Goal: Task Accomplishment & Management: Use online tool/utility

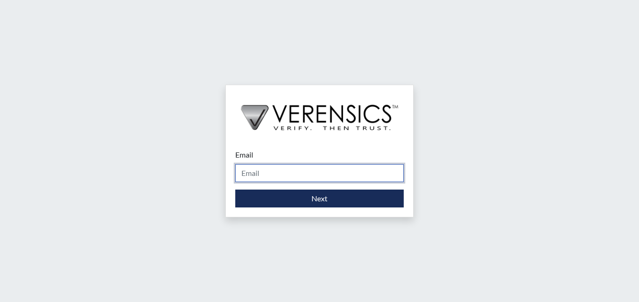
click at [261, 171] on input "Email" at bounding box center [319, 173] width 168 height 18
type input "[PERSON_NAME][EMAIL_ADDRESS][PERSON_NAME][DOMAIN_NAME]"
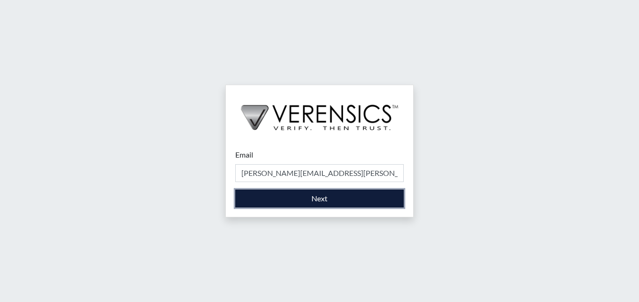
click at [283, 201] on button "Next" at bounding box center [319, 199] width 168 height 18
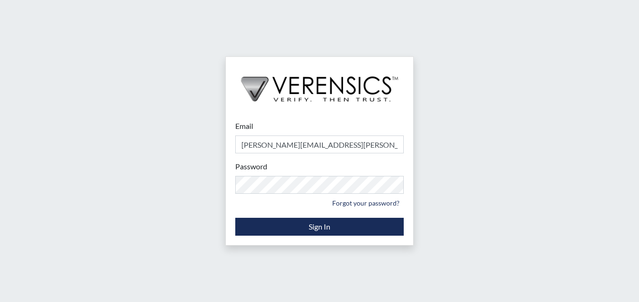
click at [499, 185] on div "Email stacy-ann.parker@gdc.ga.gov Please provide your email address. Password P…" at bounding box center [319, 151] width 639 height 302
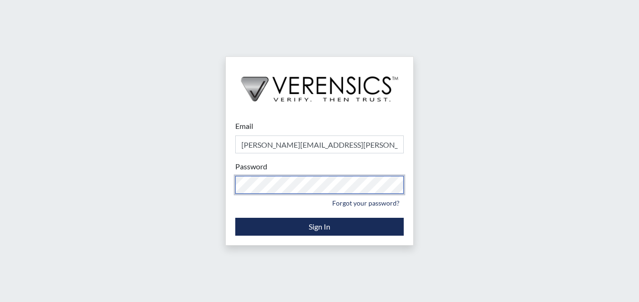
click at [121, 170] on div "Email stacy-ann.parker@gdc.ga.gov Please provide your email address. Password P…" at bounding box center [319, 151] width 639 height 302
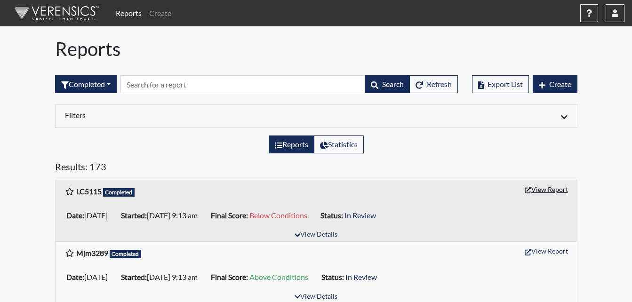
click at [540, 188] on button "View Report" at bounding box center [546, 189] width 52 height 15
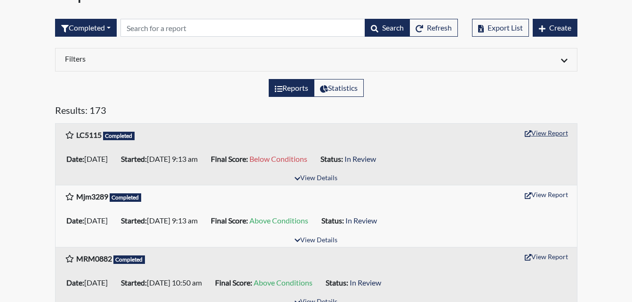
scroll to position [94, 0]
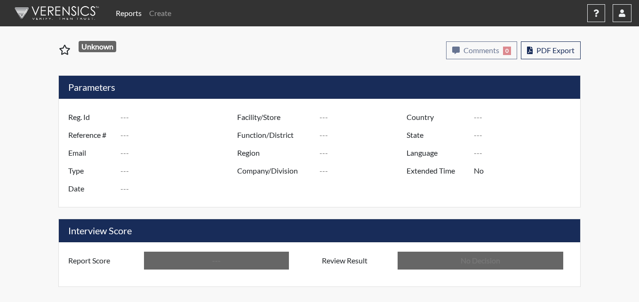
type input "LC5115"
type input "50771"
type input "---"
type input "Corrections Pre-Employment"
type input "[DATE]"
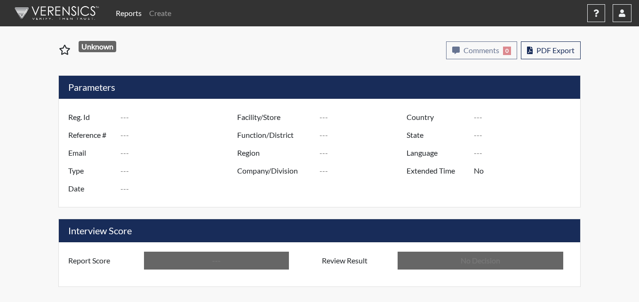
type input "Metro Re-Entry Facility"
type input "[GEOGRAPHIC_DATA]"
type input "[US_STATE]"
type input "English"
type input "Below Conditions"
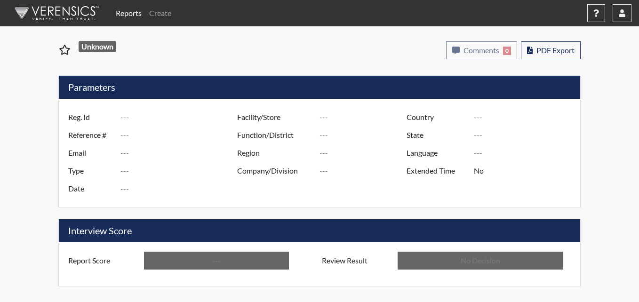
type input "In Review"
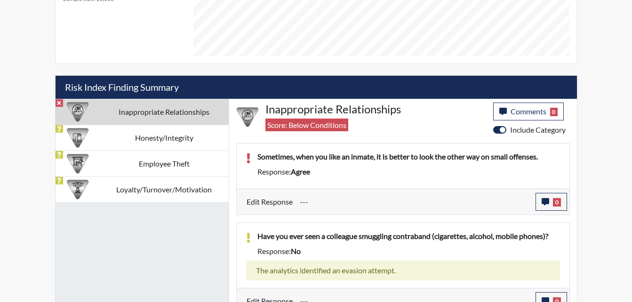
scroll to position [507, 0]
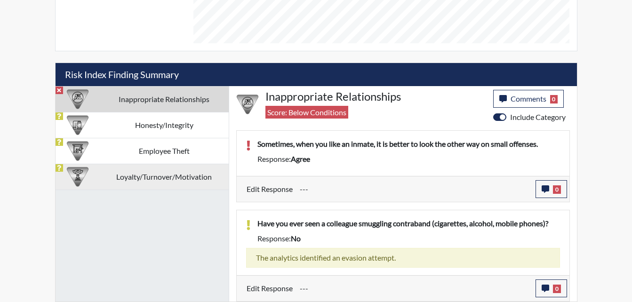
click at [156, 183] on td "Loyalty/Turnover/Motivation" at bounding box center [164, 177] width 129 height 26
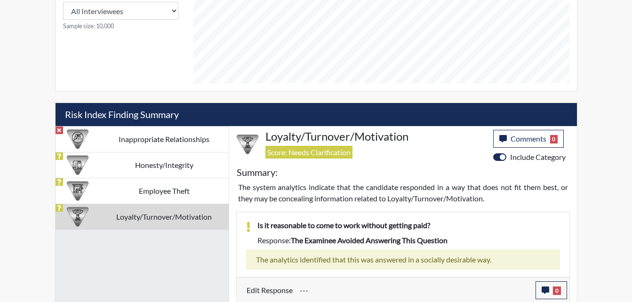
scroll to position [460, 0]
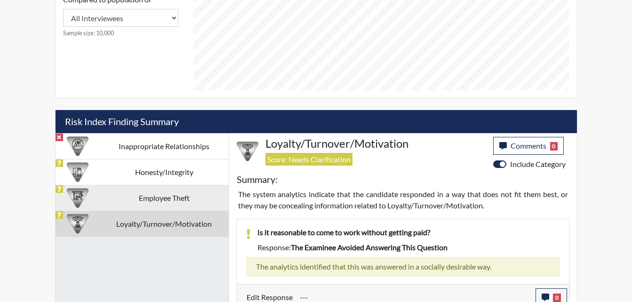
click at [139, 193] on td "Employee Theft" at bounding box center [164, 198] width 129 height 26
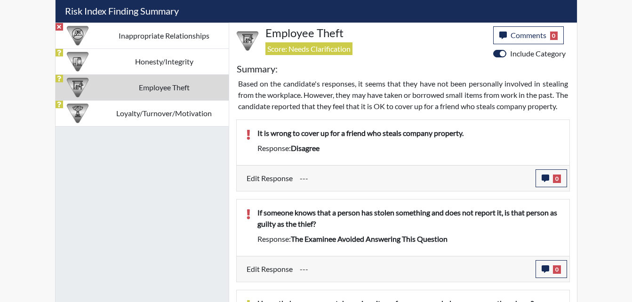
scroll to position [554, 0]
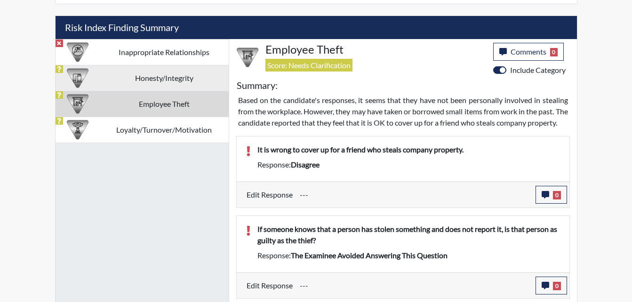
click at [155, 79] on td "Honesty/Integrity" at bounding box center [164, 78] width 129 height 26
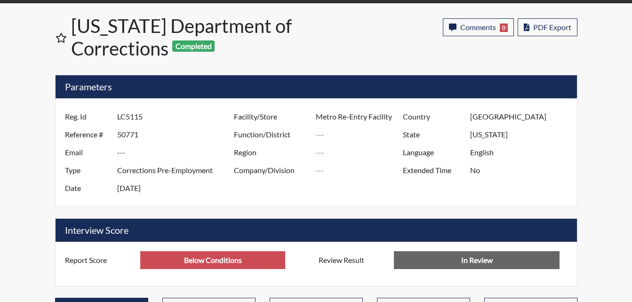
scroll to position [0, 0]
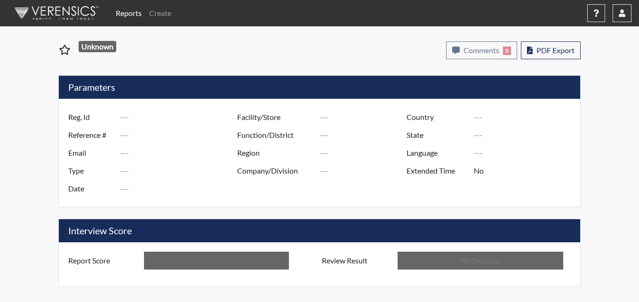
type input "LC5115"
type input "50771"
type input "---"
type input "Corrections Pre-Employment"
type input "[DATE]"
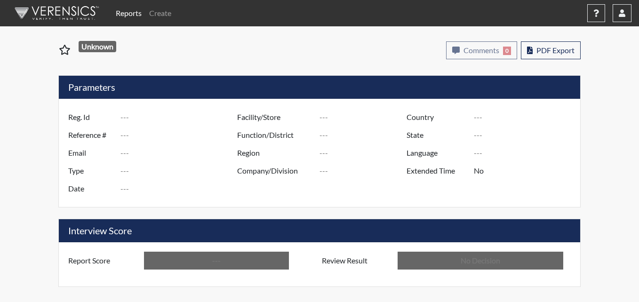
type input "Metro Re-Entry Facility"
type input "[GEOGRAPHIC_DATA]"
type input "[US_STATE]"
type input "English"
type input "Below Conditions"
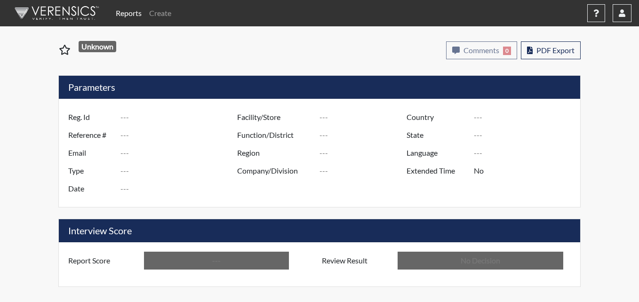
type input "In Review"
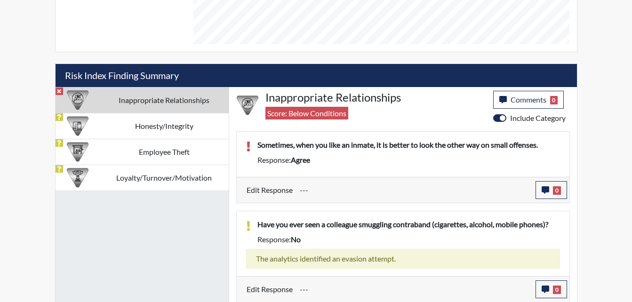
scroll to position [507, 0]
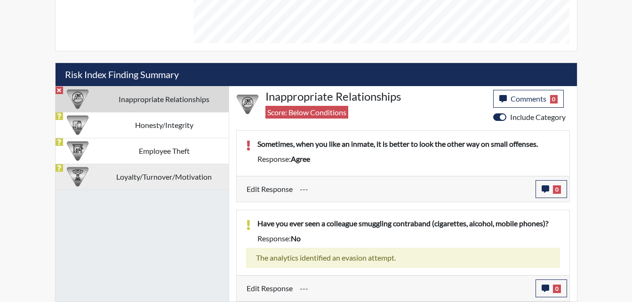
click at [145, 180] on td "Loyalty/Turnover/Motivation" at bounding box center [164, 177] width 129 height 26
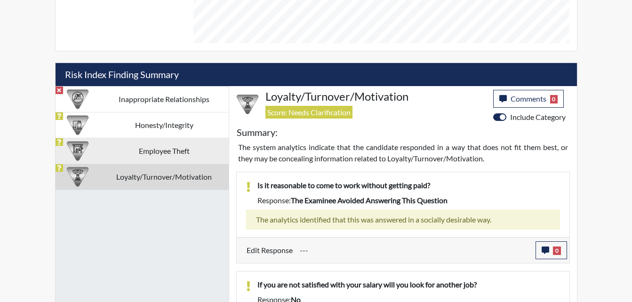
click at [167, 153] on td "Employee Theft" at bounding box center [164, 151] width 129 height 26
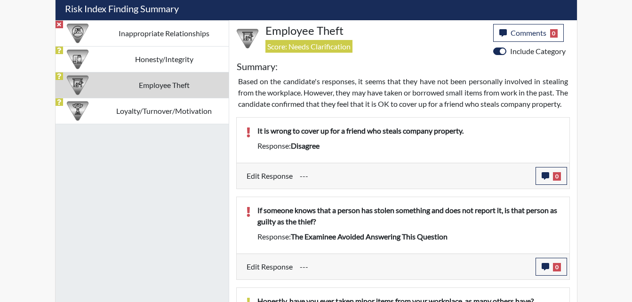
scroll to position [525, 0]
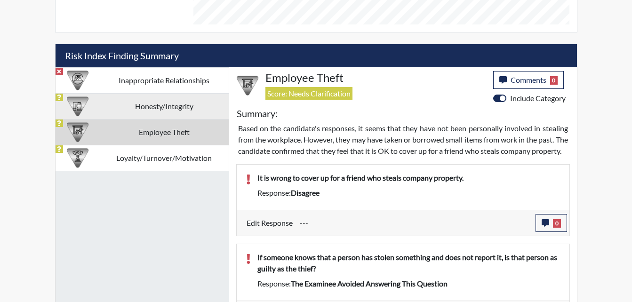
click at [191, 112] on td "Honesty/Integrity" at bounding box center [164, 106] width 129 height 26
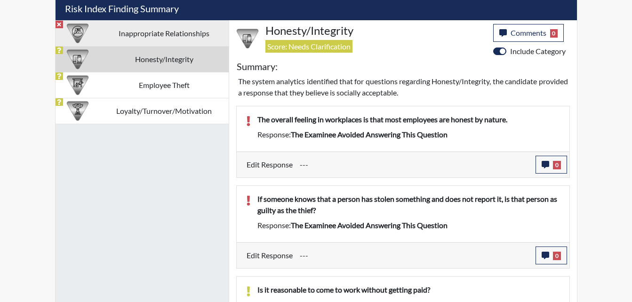
click at [159, 39] on td "Inappropriate Relationships" at bounding box center [164, 33] width 129 height 26
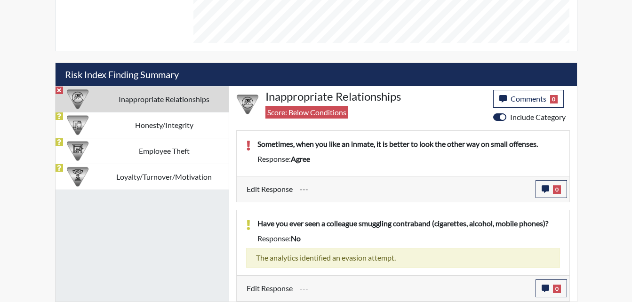
scroll to position [507, 0]
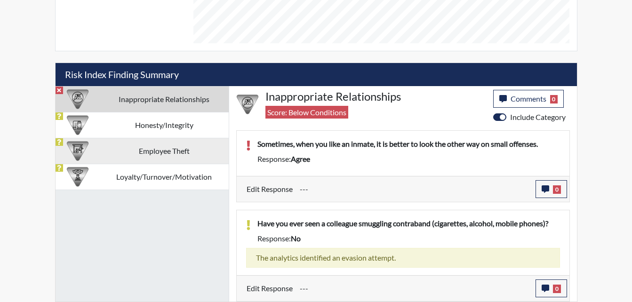
click at [159, 155] on td "Employee Theft" at bounding box center [164, 151] width 129 height 26
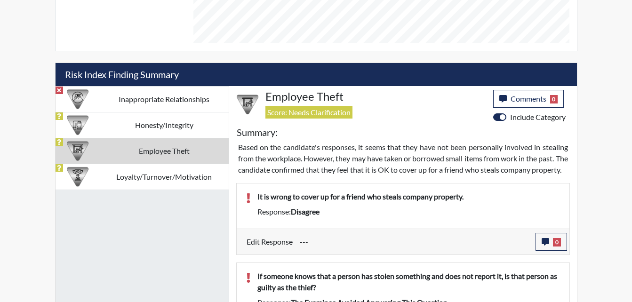
scroll to position [572, 0]
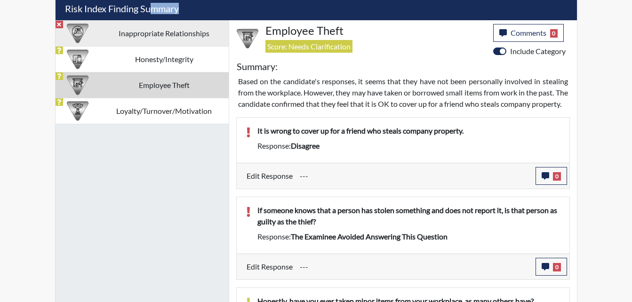
click at [152, 20] on div "Risk Index Finding Summary Inappropriate Relationships Honesty/Integrity Employ…" at bounding box center [316, 238] width 522 height 482
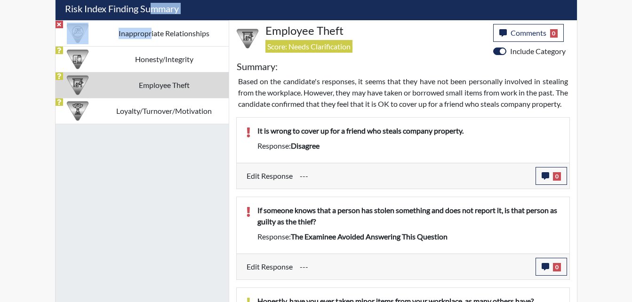
drag, startPoint x: 152, startPoint y: 20, endPoint x: 124, endPoint y: 30, distance: 29.8
click at [123, 29] on td "Inappropriate Relationships" at bounding box center [164, 33] width 129 height 26
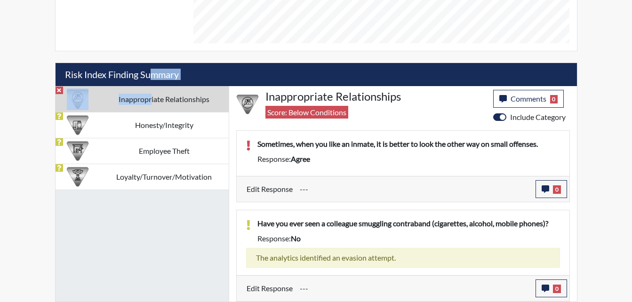
scroll to position [507, 0]
click at [539, 188] on button "0" at bounding box center [551, 189] width 32 height 18
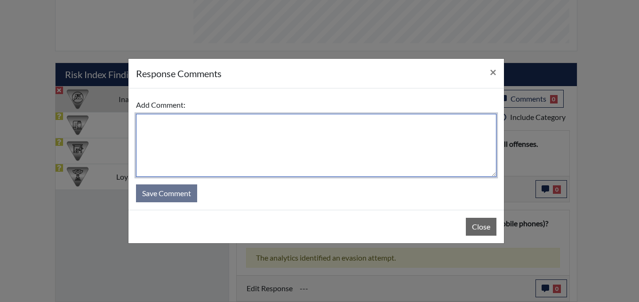
click at [222, 147] on textarea at bounding box center [316, 145] width 360 height 63
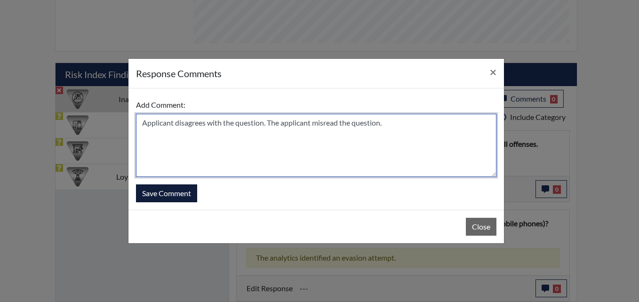
type textarea "Applicant disagrees with the question. The applicant misread the question."
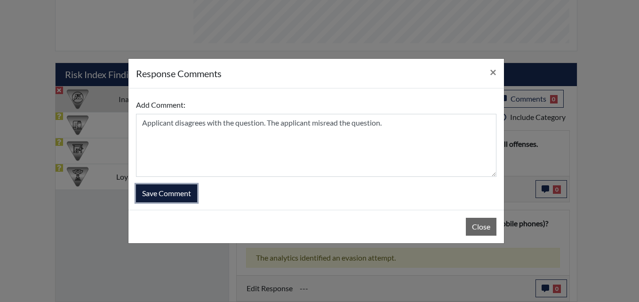
click at [166, 195] on button "Save Comment" at bounding box center [166, 193] width 61 height 18
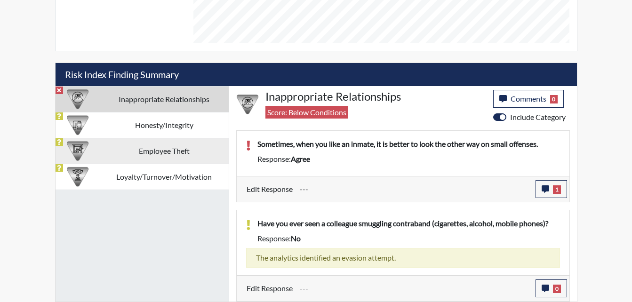
scroll to position [156, 391]
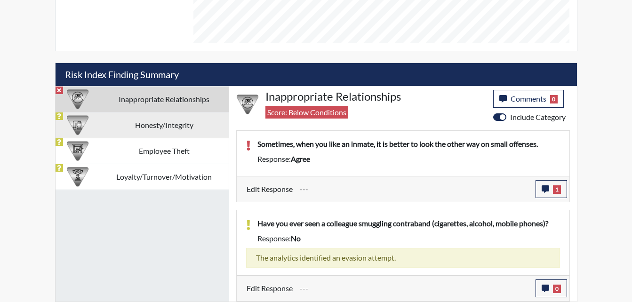
click at [142, 129] on td "Honesty/Integrity" at bounding box center [164, 125] width 129 height 26
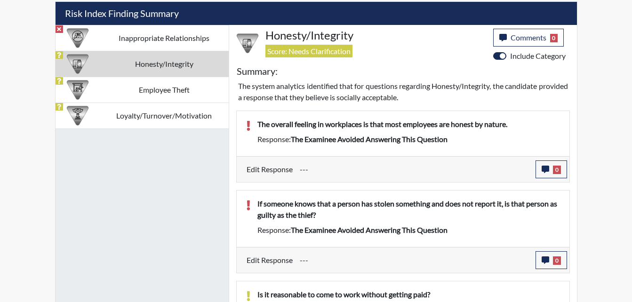
scroll to position [554, 0]
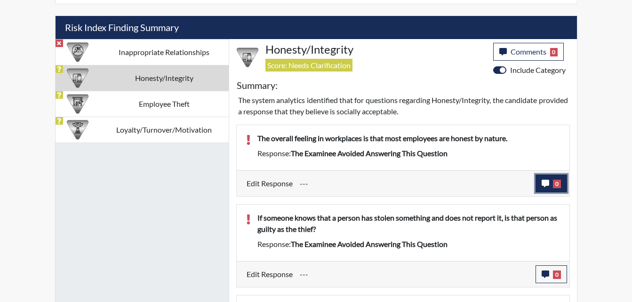
click at [543, 180] on icon "button" at bounding box center [545, 184] width 8 height 8
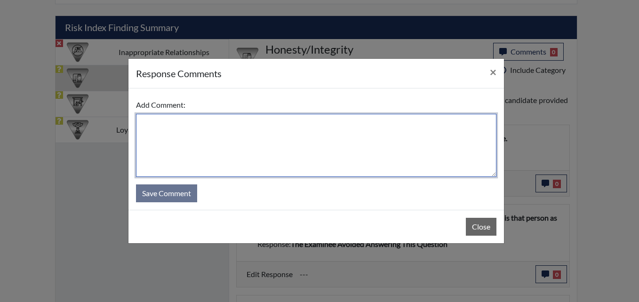
click at [262, 154] on textarea at bounding box center [316, 145] width 360 height 63
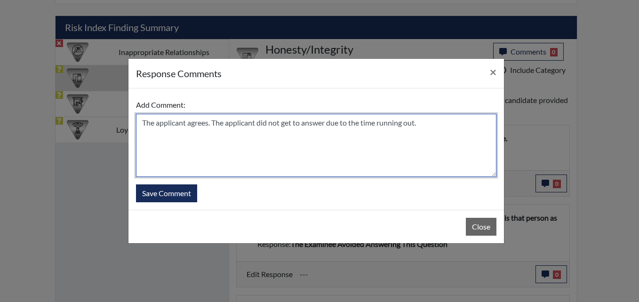
drag, startPoint x: 427, startPoint y: 125, endPoint x: 138, endPoint y: 126, distance: 288.4
click at [138, 126] on textarea "The applicant agrees. The applicant did not get to answer due to the time runni…" at bounding box center [316, 145] width 360 height 63
type textarea "The applicant agrees. The applicant did not get to answer due to the time runni…"
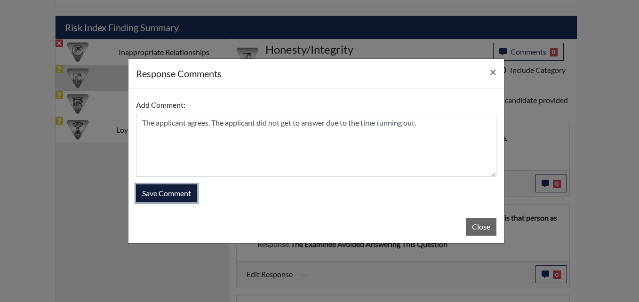
click at [159, 195] on button "Save Comment" at bounding box center [166, 193] width 61 height 18
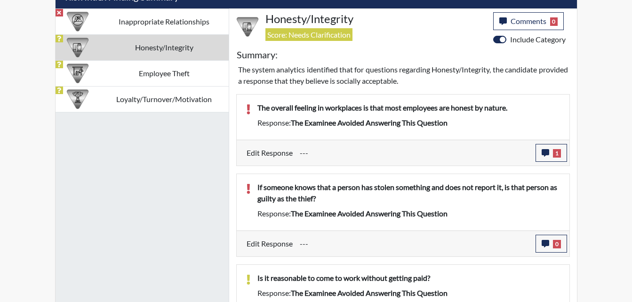
scroll to position [601, 0]
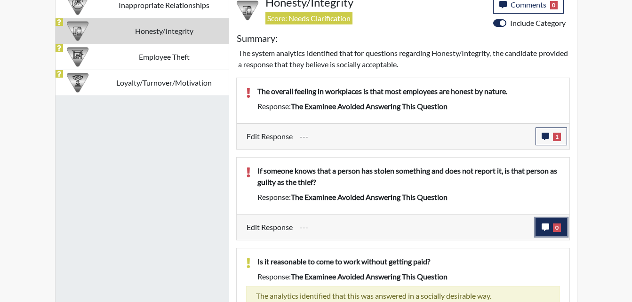
click at [541, 229] on icon "button" at bounding box center [545, 227] width 8 height 8
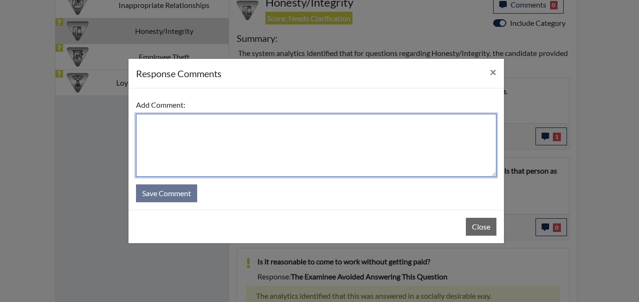
click at [225, 147] on textarea at bounding box center [316, 145] width 360 height 63
type textarea "Y"
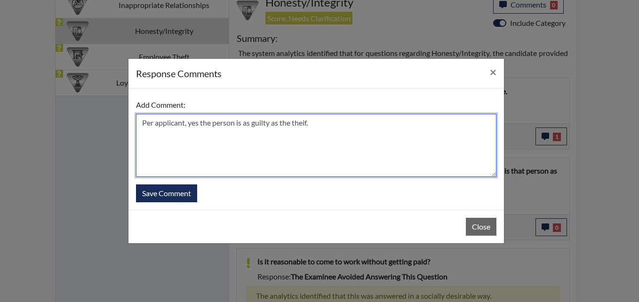
paste textarea "The applicant agrees. The applicant did not get to answer due to the time runni…"
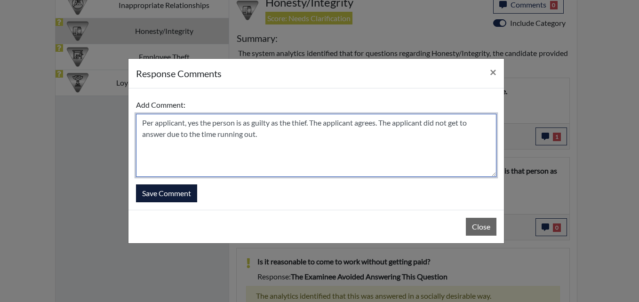
type textarea "Per applicant, yes the person is as guilty as the thief. The applicant agrees. …"
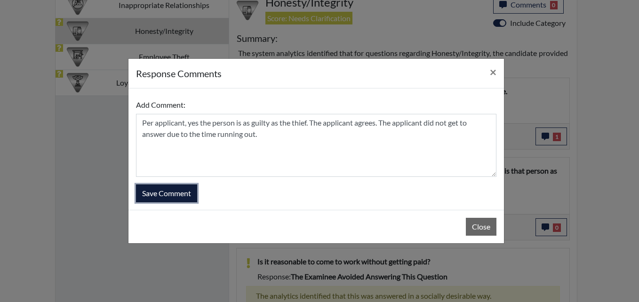
click at [179, 196] on button "Save Comment" at bounding box center [166, 193] width 61 height 18
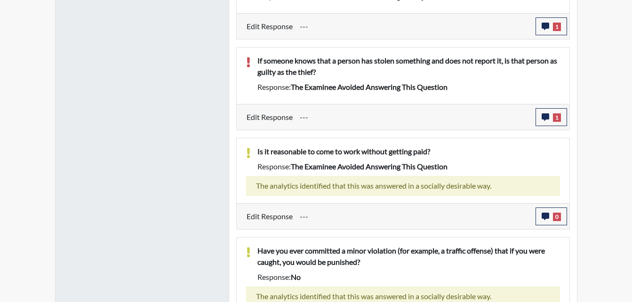
scroll to position [530, 0]
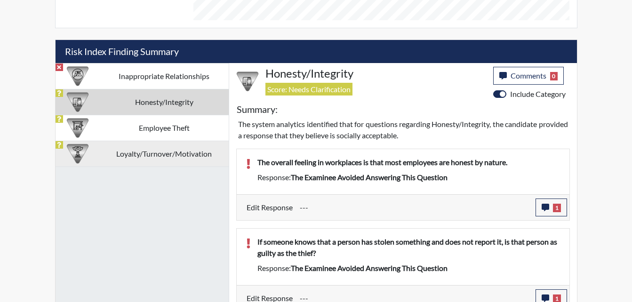
click at [162, 154] on td "Loyalty/Turnover/Motivation" at bounding box center [164, 154] width 129 height 26
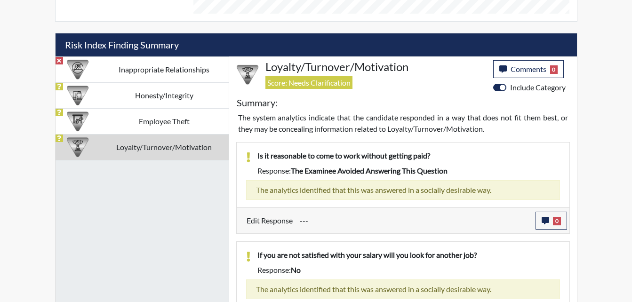
scroll to position [583, 0]
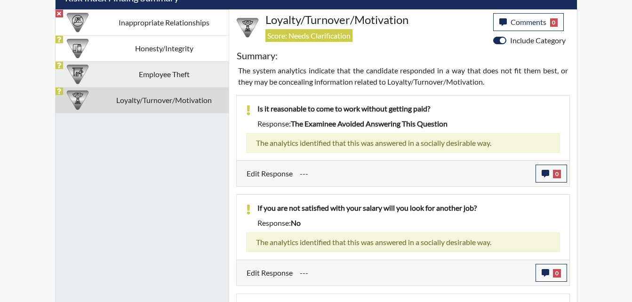
click at [162, 70] on td "Employee Theft" at bounding box center [164, 74] width 129 height 26
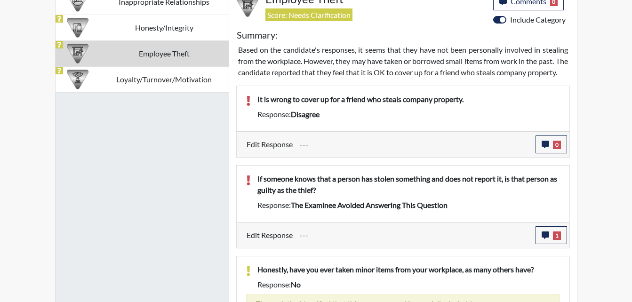
scroll to position [620, 0]
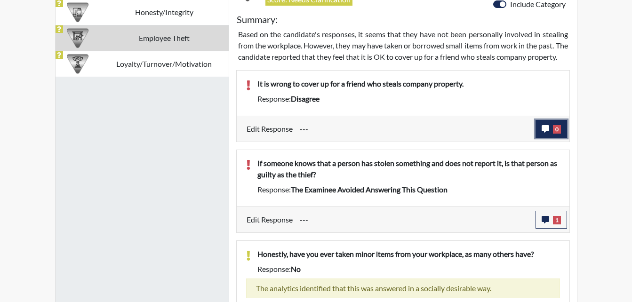
click at [546, 133] on icon "button" at bounding box center [545, 129] width 8 height 8
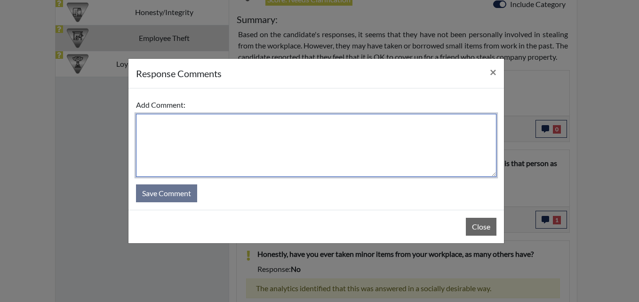
click at [191, 131] on textarea at bounding box center [316, 145] width 360 height 63
paste textarea "The applicant agrees. The applicant did not get to answer due to the time runni…"
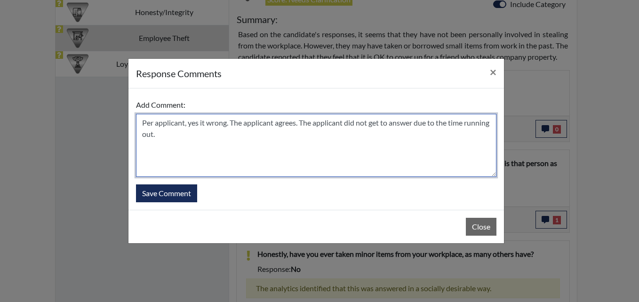
drag, startPoint x: 300, startPoint y: 123, endPoint x: 232, endPoint y: 121, distance: 68.2
click at [232, 121] on textarea "Per applicant, yes it wrong. The applicant agrees. The applicant did not get to…" at bounding box center [316, 145] width 360 height 63
drag, startPoint x: 455, startPoint y: 122, endPoint x: 232, endPoint y: 118, distance: 222.5
click at [232, 118] on textarea "Per applicant, yes it wrong. The applicant did not get to answer due to the tim…" at bounding box center [316, 145] width 360 height 63
click at [455, 127] on textarea "Per applicant, yes it wrong. The applicant did not get to answer due to the tim…" at bounding box center [316, 145] width 360 height 63
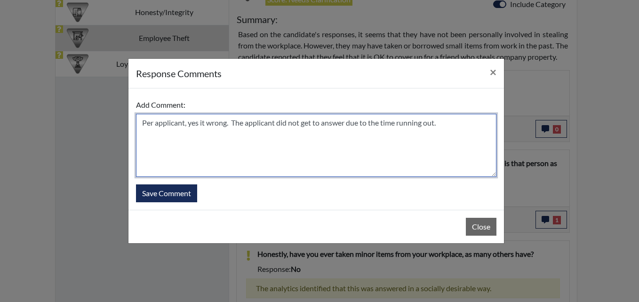
drag, startPoint x: 455, startPoint y: 126, endPoint x: 238, endPoint y: 122, distance: 216.9
click at [238, 122] on textarea "Per applicant, yes it wrong. The applicant did not get to answer due to the tim…" at bounding box center [316, 145] width 360 height 63
type textarea "Per applicant, yes it wrong. The applicant misread the question."
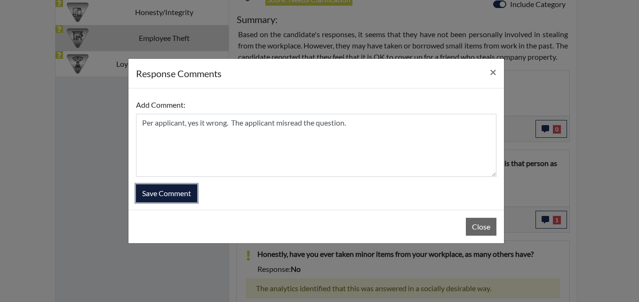
click at [176, 198] on button "Save Comment" at bounding box center [166, 193] width 61 height 18
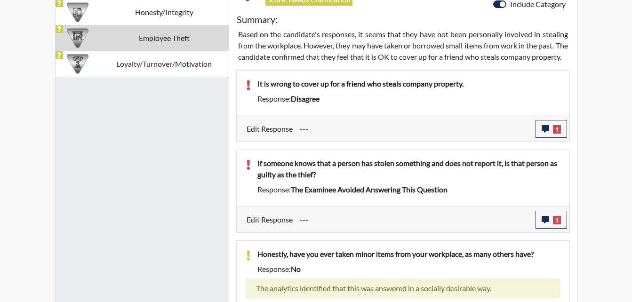
scroll to position [156, 391]
click at [542, 223] on icon "button" at bounding box center [545, 220] width 8 height 8
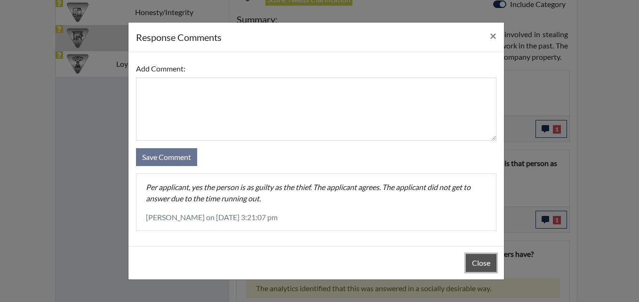
click at [472, 260] on button "Close" at bounding box center [481, 263] width 31 height 18
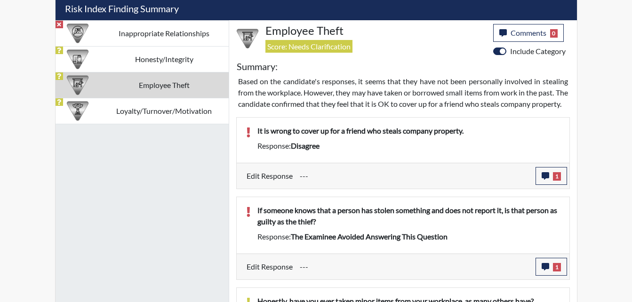
scroll to position [525, 0]
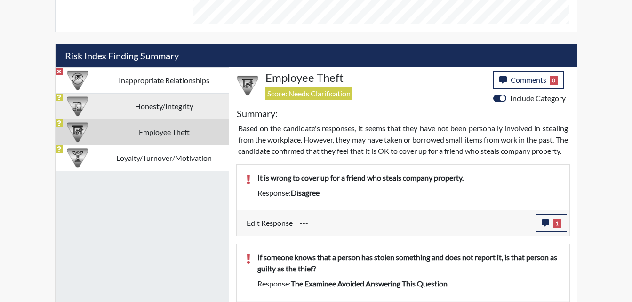
click at [145, 102] on td "Honesty/Integrity" at bounding box center [164, 106] width 129 height 26
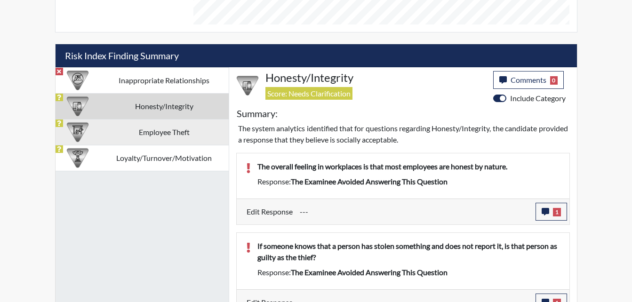
click at [164, 132] on td "Employee Theft" at bounding box center [164, 132] width 129 height 26
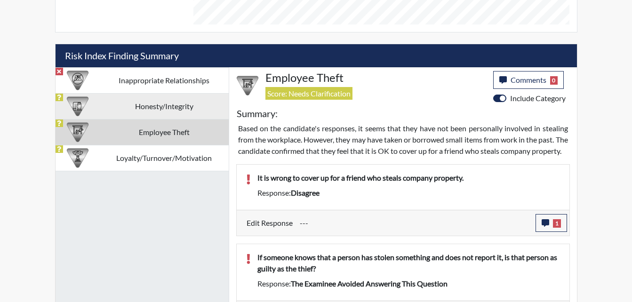
click at [168, 117] on td "Honesty/Integrity" at bounding box center [164, 106] width 129 height 26
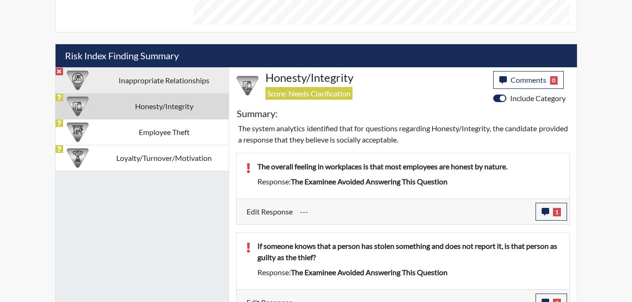
click at [174, 79] on td "Inappropriate Relationships" at bounding box center [164, 80] width 129 height 26
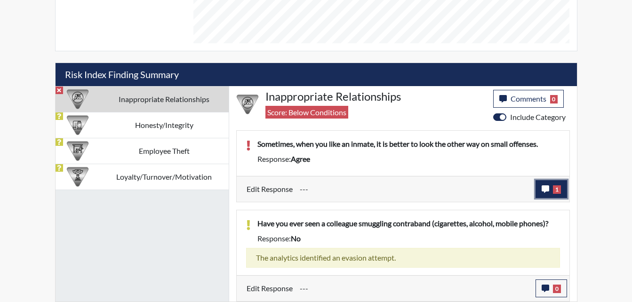
click at [547, 187] on icon "button" at bounding box center [545, 189] width 8 height 8
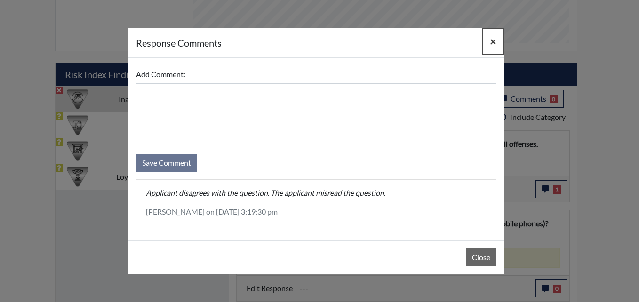
click at [490, 42] on span "×" at bounding box center [493, 41] width 7 height 14
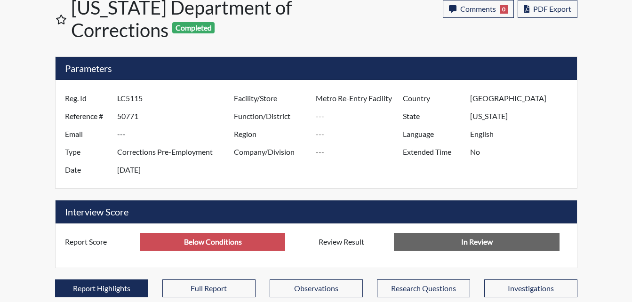
scroll to position [36, 0]
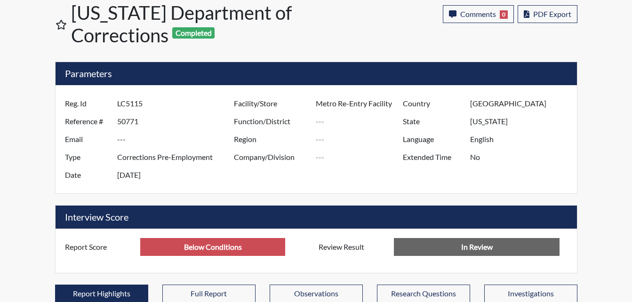
drag, startPoint x: 153, startPoint y: 107, endPoint x: 128, endPoint y: 103, distance: 24.7
click at [128, 103] on input "LC5115" at bounding box center [176, 104] width 119 height 18
drag, startPoint x: 128, startPoint y: 103, endPoint x: 155, endPoint y: 110, distance: 27.0
click at [155, 110] on input "LC5115" at bounding box center [176, 104] width 119 height 18
drag, startPoint x: 154, startPoint y: 106, endPoint x: 116, endPoint y: 103, distance: 37.7
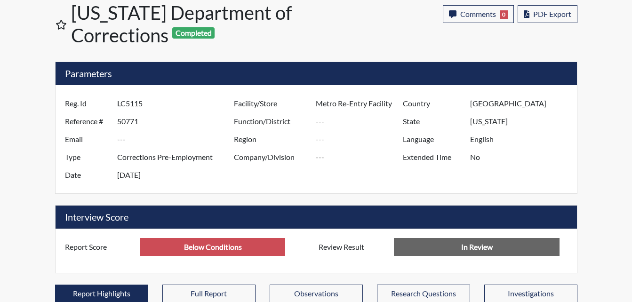
click at [116, 103] on div "Reg. Id LC5115" at bounding box center [147, 104] width 178 height 18
drag, startPoint x: 116, startPoint y: 103, endPoint x: 126, endPoint y: 104, distance: 9.9
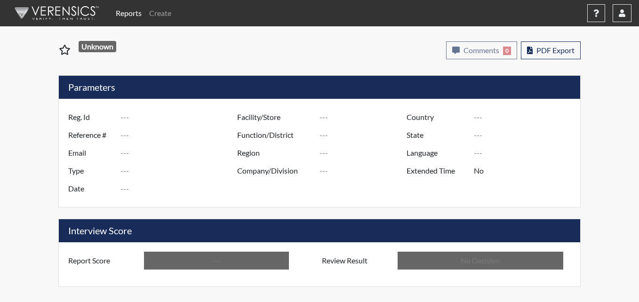
type input "LC5115"
type input "50771"
type input "---"
type input "Corrections Pre-Employment"
type input "[DATE]"
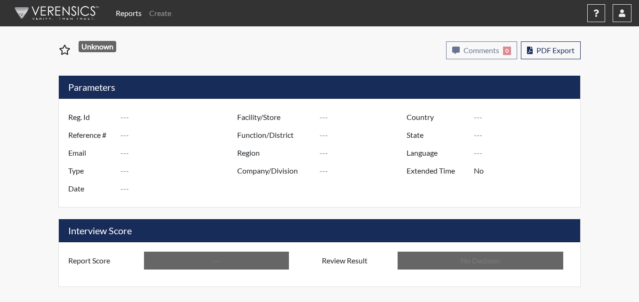
type input "Metro Re-Entry Facility"
type input "[GEOGRAPHIC_DATA]"
type input "[US_STATE]"
type input "English"
type input "Below Conditions"
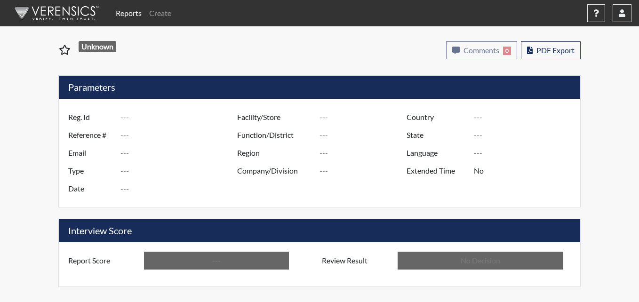
type input "In Review"
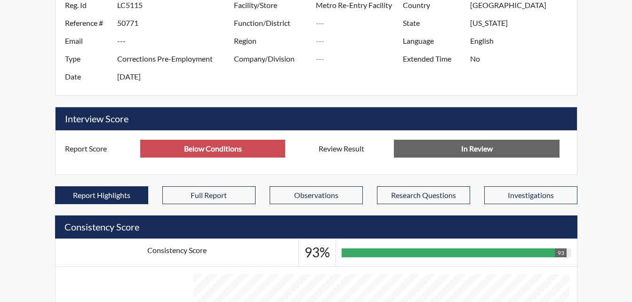
scroll to position [130, 0]
